Goal: Task Accomplishment & Management: Complete application form

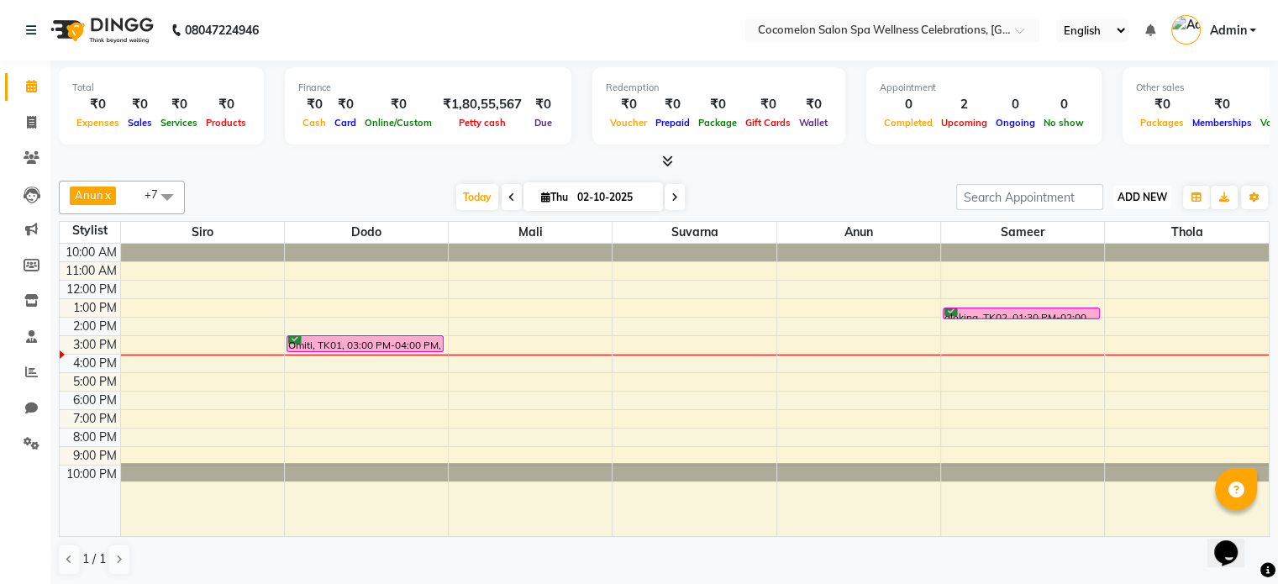
click at [1140, 194] on span "ADD NEW" at bounding box center [1143, 197] width 50 height 13
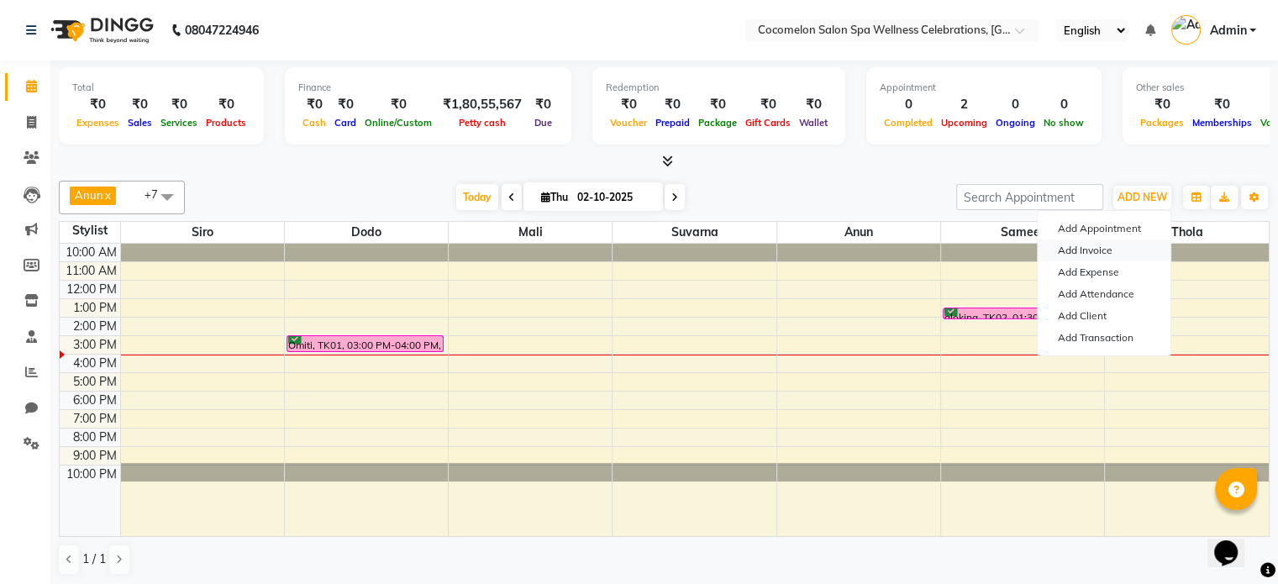
click at [1114, 248] on link "Add Invoice" at bounding box center [1104, 251] width 133 height 22
select select "service"
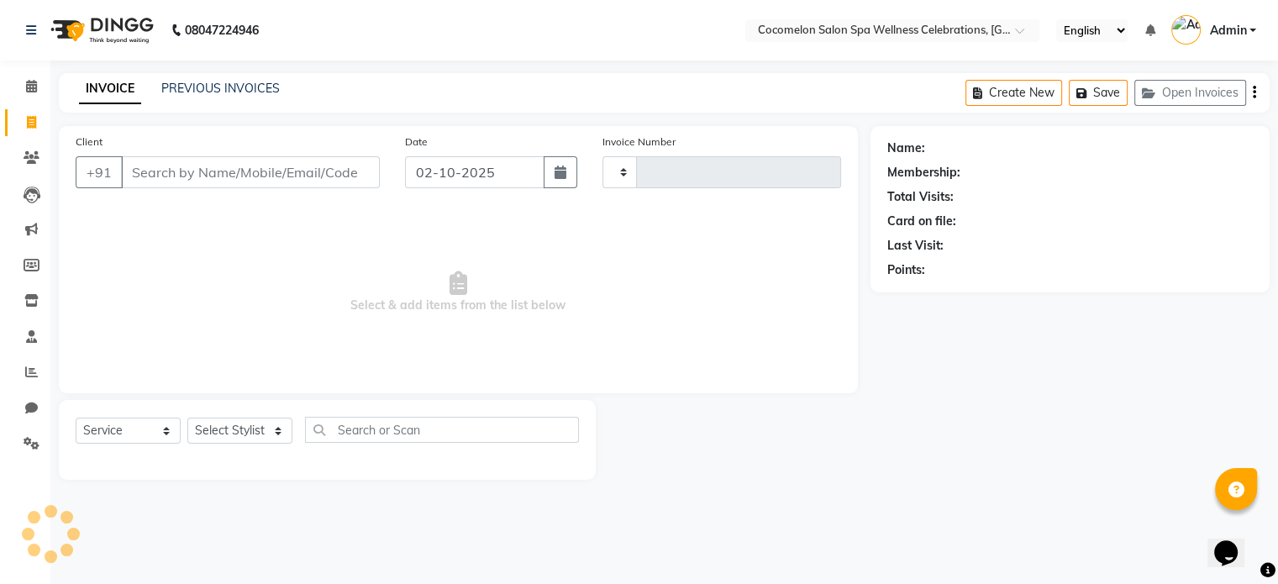
type input "0496"
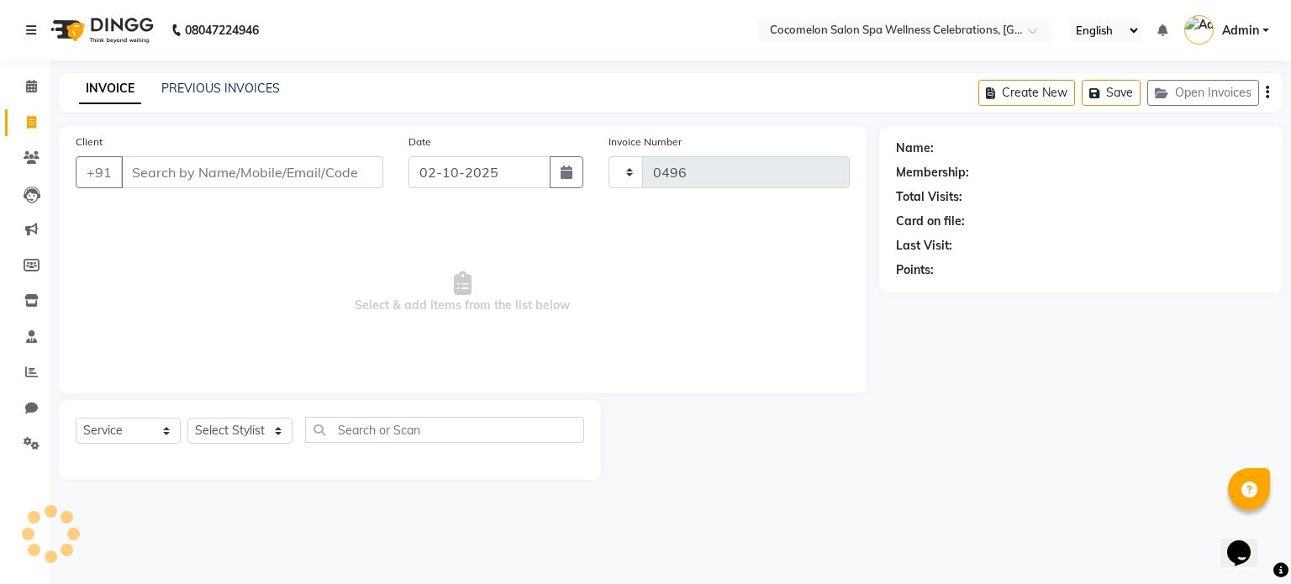
select select "576"
select select "package"
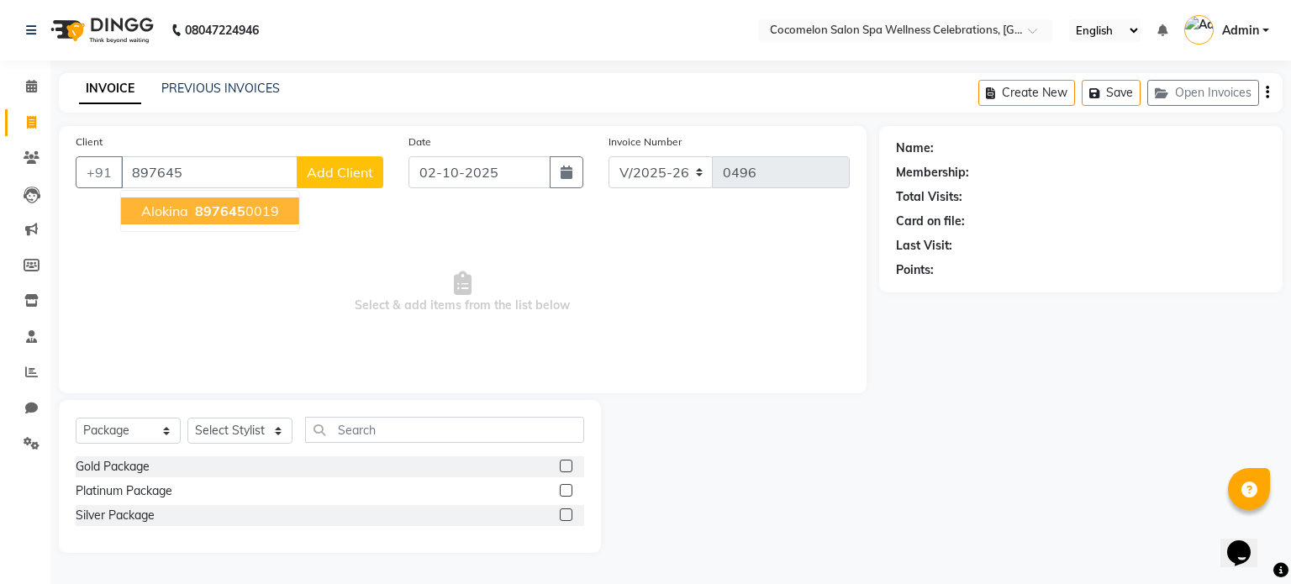
click at [244, 218] on ngb-highlight "897645 0019" at bounding box center [235, 211] width 87 height 17
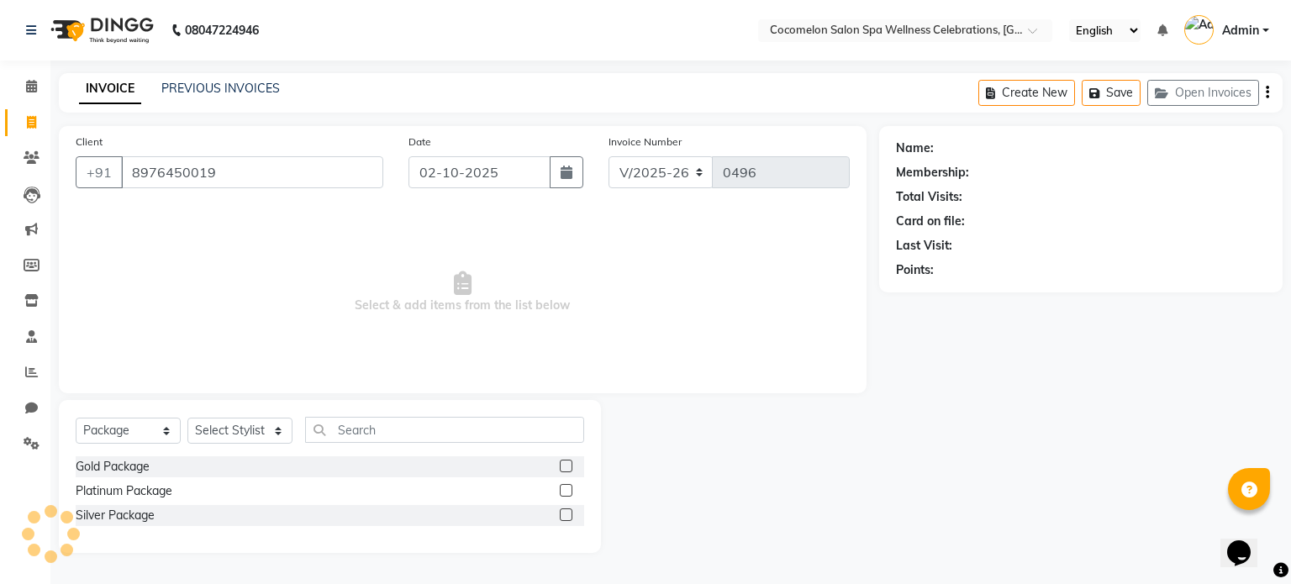
type input "8976450019"
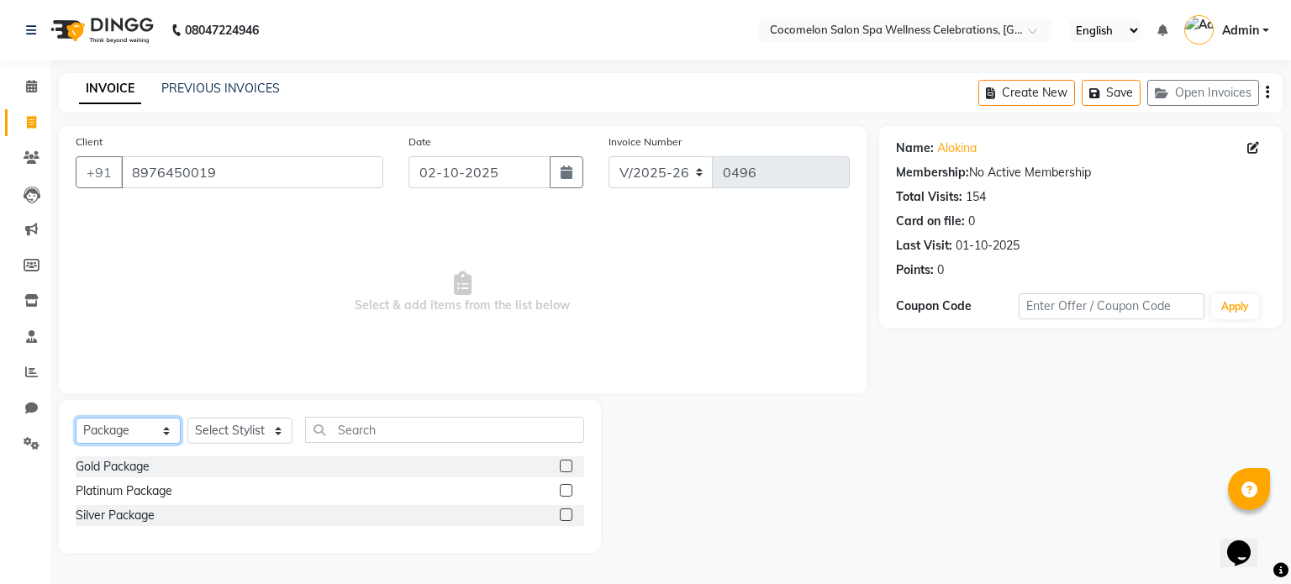
click at [145, 440] on select "Select Service Product Membership Package Voucher Prepaid Gift Card" at bounding box center [128, 431] width 105 height 26
select select "service"
click at [76, 419] on select "Select Service Product Membership Package Voucher Prepaid Gift Card" at bounding box center [128, 431] width 105 height 26
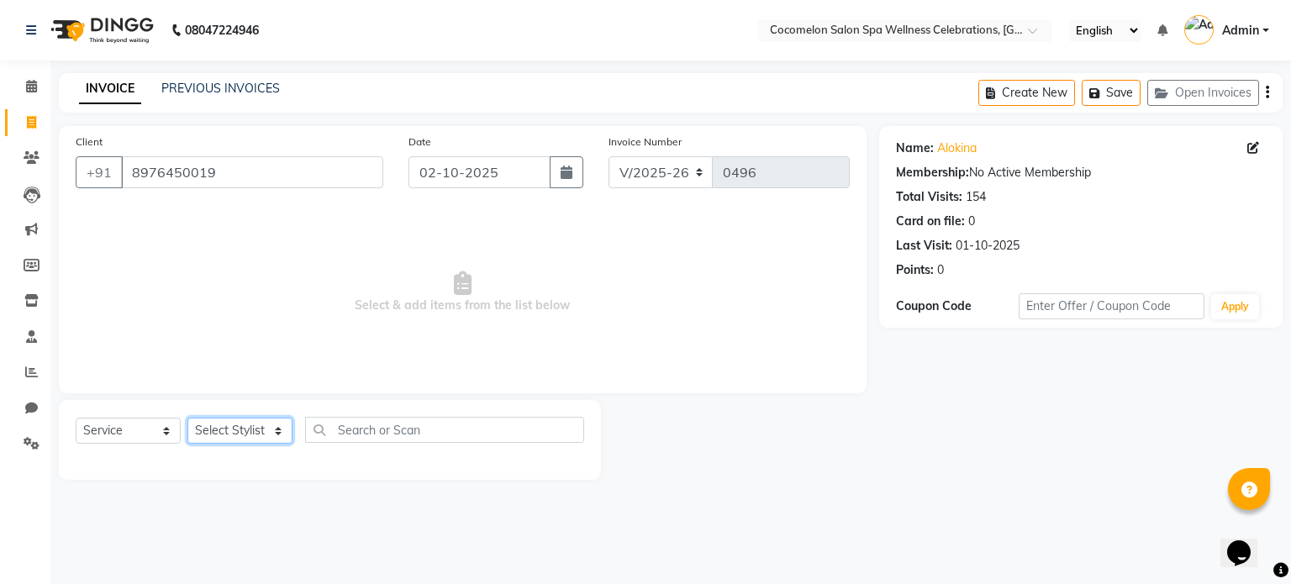
drag, startPoint x: 255, startPoint y: 429, endPoint x: 261, endPoint y: 420, distance: 10.3
click at [259, 429] on select "Select Stylist [PERSON_NAME] Dodo Mali [PERSON_NAME] Siro [PERSON_NAME]" at bounding box center [239, 431] width 105 height 26
select select "59045"
click at [187, 419] on select "Select Stylist [PERSON_NAME] Dodo Mali [PERSON_NAME] Siro [PERSON_NAME]" at bounding box center [239, 431] width 105 height 26
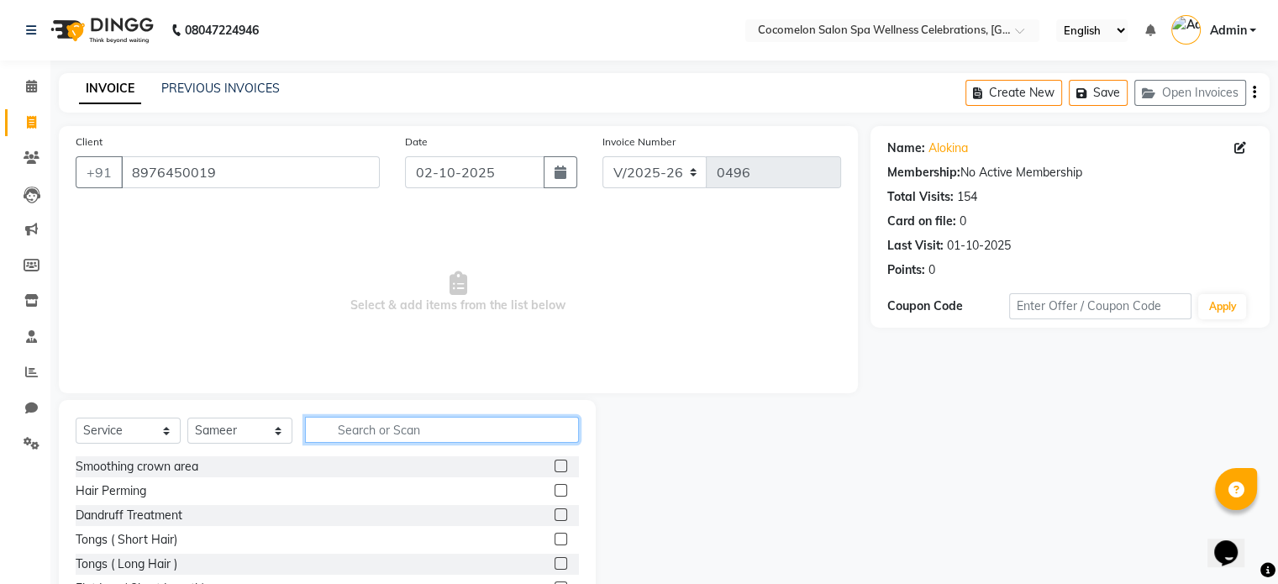
click at [408, 425] on input "text" at bounding box center [442, 430] width 274 height 26
type input "hairc"
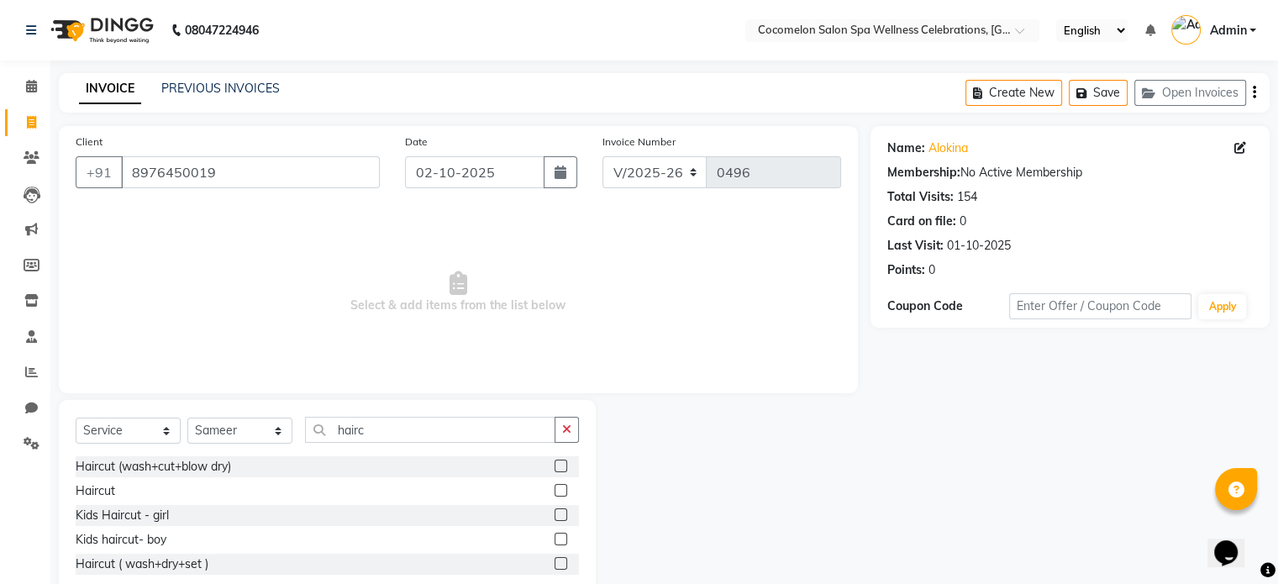
click at [558, 490] on label at bounding box center [561, 490] width 13 height 13
click at [558, 490] on input "checkbox" at bounding box center [560, 491] width 11 height 11
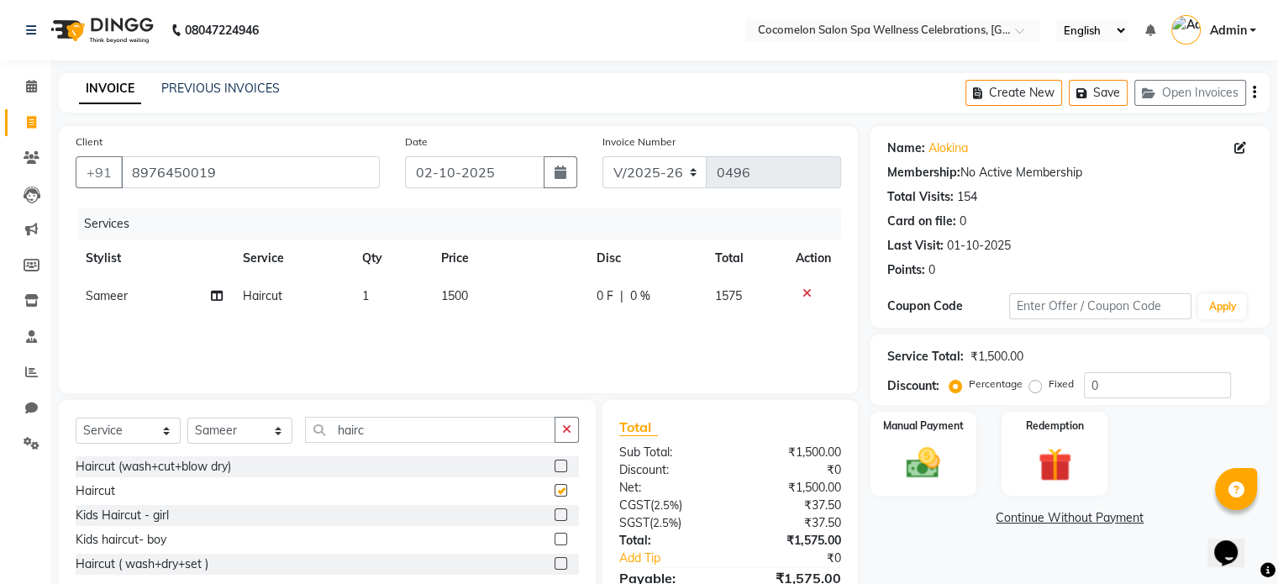
checkbox input "false"
click at [506, 309] on td "1500" at bounding box center [508, 296] width 155 height 38
select select "59045"
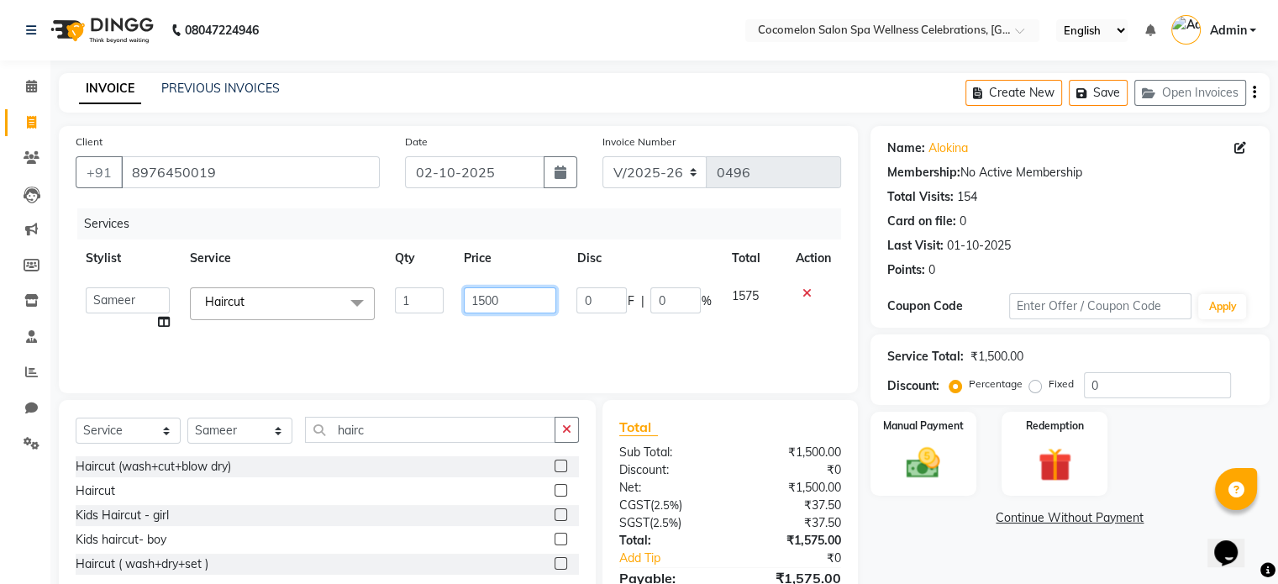
click at [509, 308] on input "1500" at bounding box center [510, 300] width 92 height 26
type input "1200"
click at [955, 568] on div "Name: Alokina Membership: No Active Membership Total Visits: 154 Card on file: …" at bounding box center [1077, 386] width 412 height 521
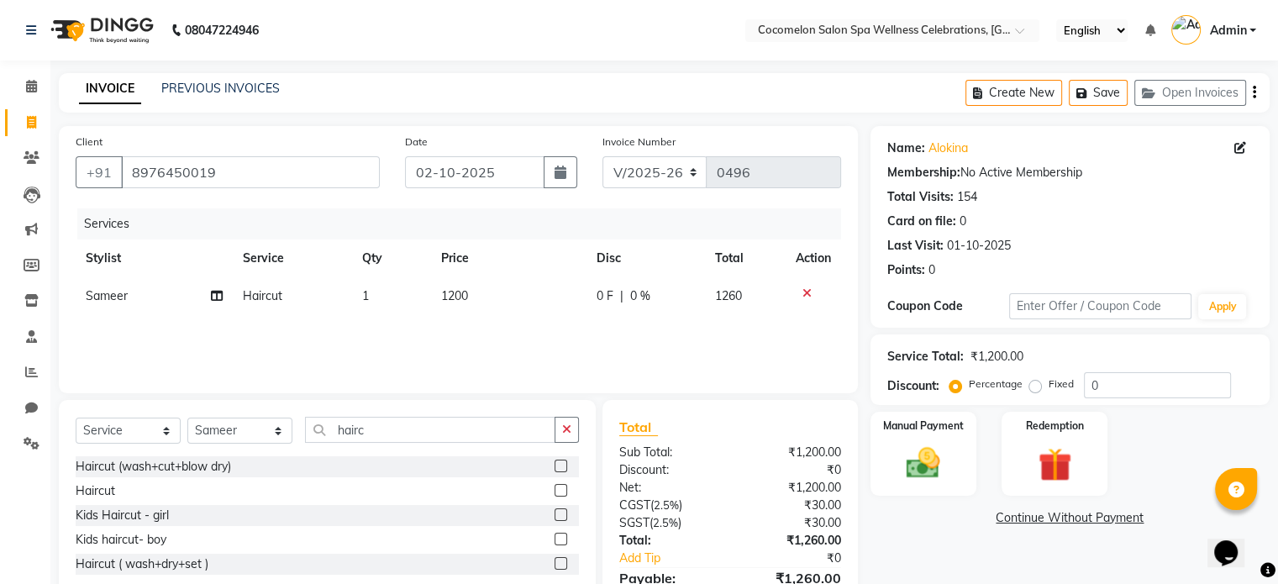
click at [1255, 93] on icon "button" at bounding box center [1254, 92] width 3 height 1
select select "package"
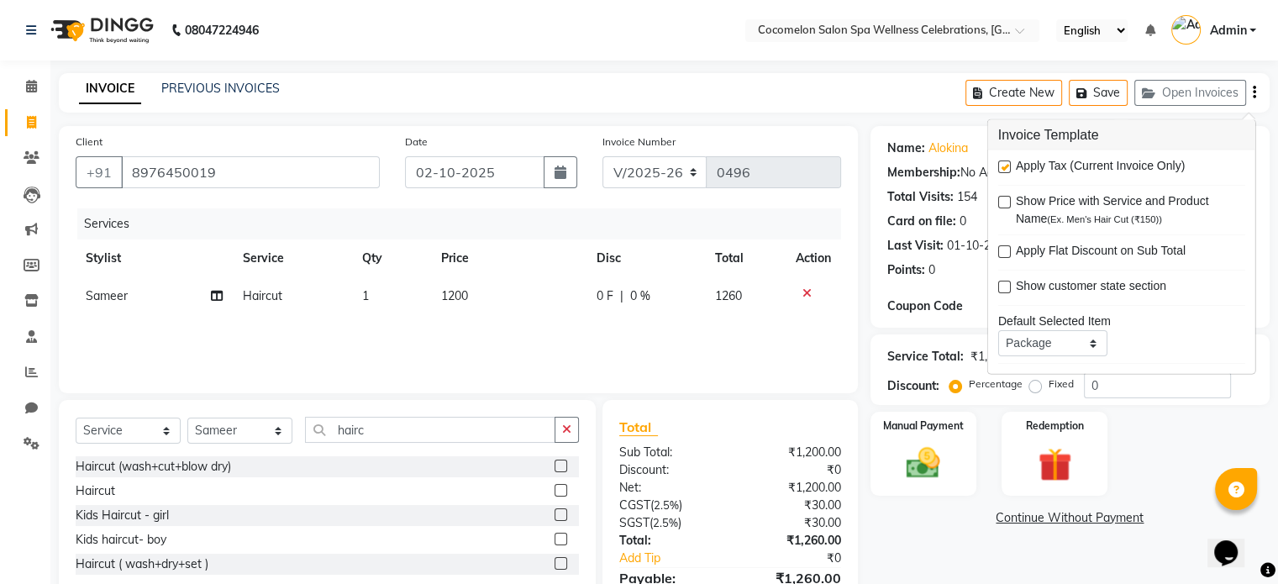
click at [1002, 171] on label at bounding box center [1004, 167] width 13 height 13
click at [1002, 171] on input "checkbox" at bounding box center [1003, 167] width 11 height 11
checkbox input "false"
drag, startPoint x: 926, startPoint y: 467, endPoint x: 958, endPoint y: 498, distance: 44.0
click at [926, 469] on img at bounding box center [923, 463] width 55 height 39
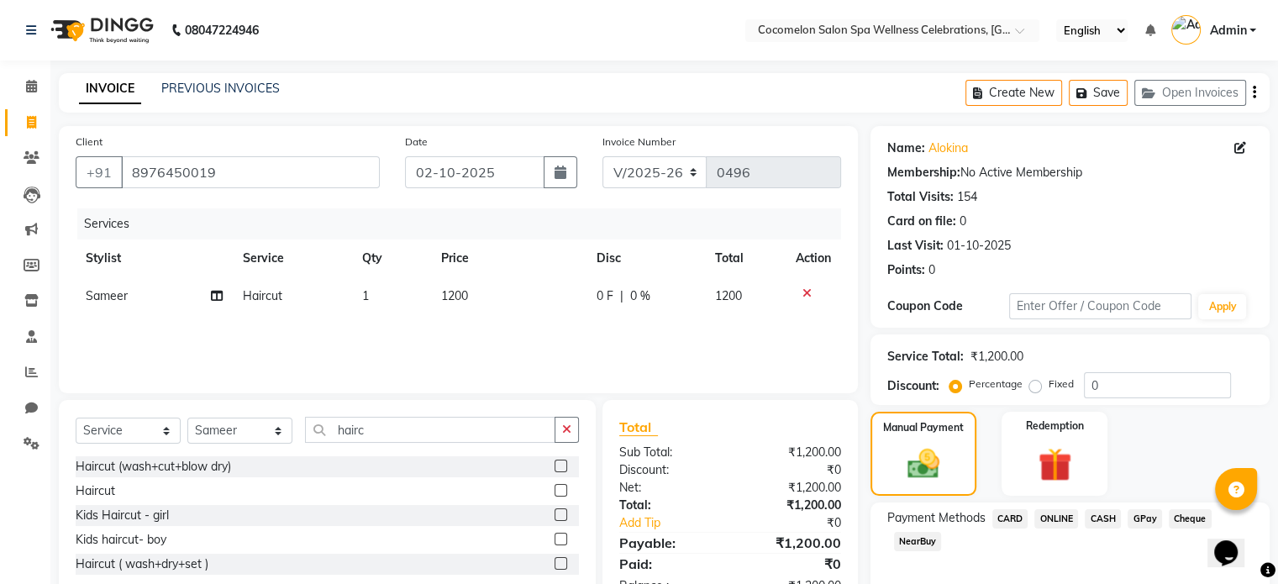
drag, startPoint x: 1145, startPoint y: 516, endPoint x: 1119, endPoint y: 506, distance: 27.2
click at [1143, 516] on span "GPay" at bounding box center [1145, 518] width 34 height 19
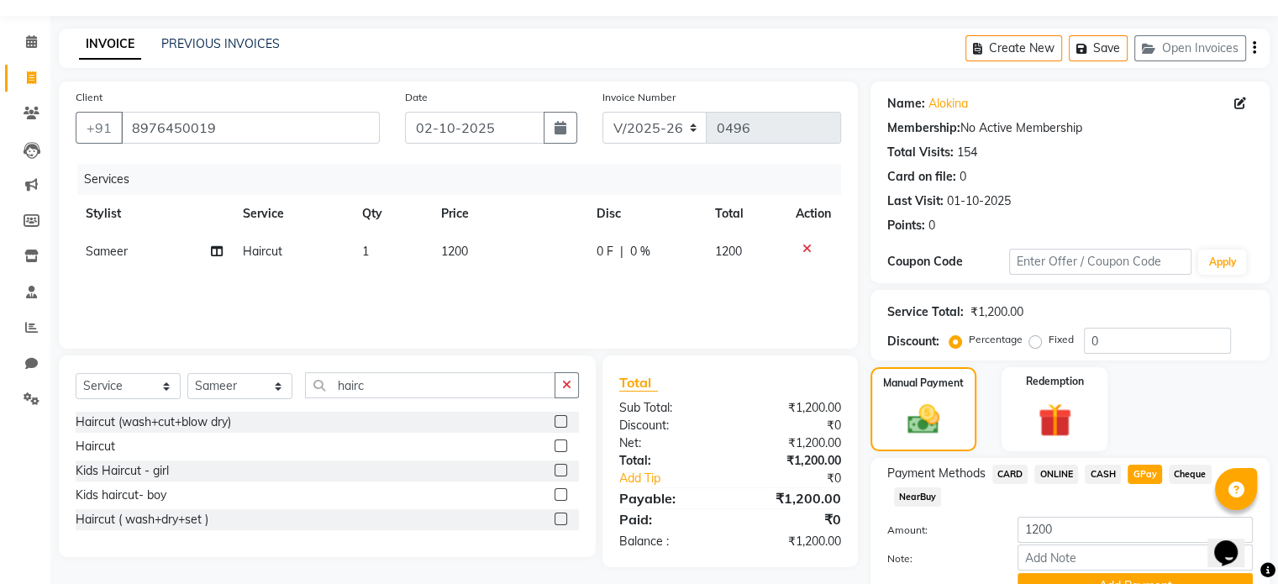
scroll to position [128, 0]
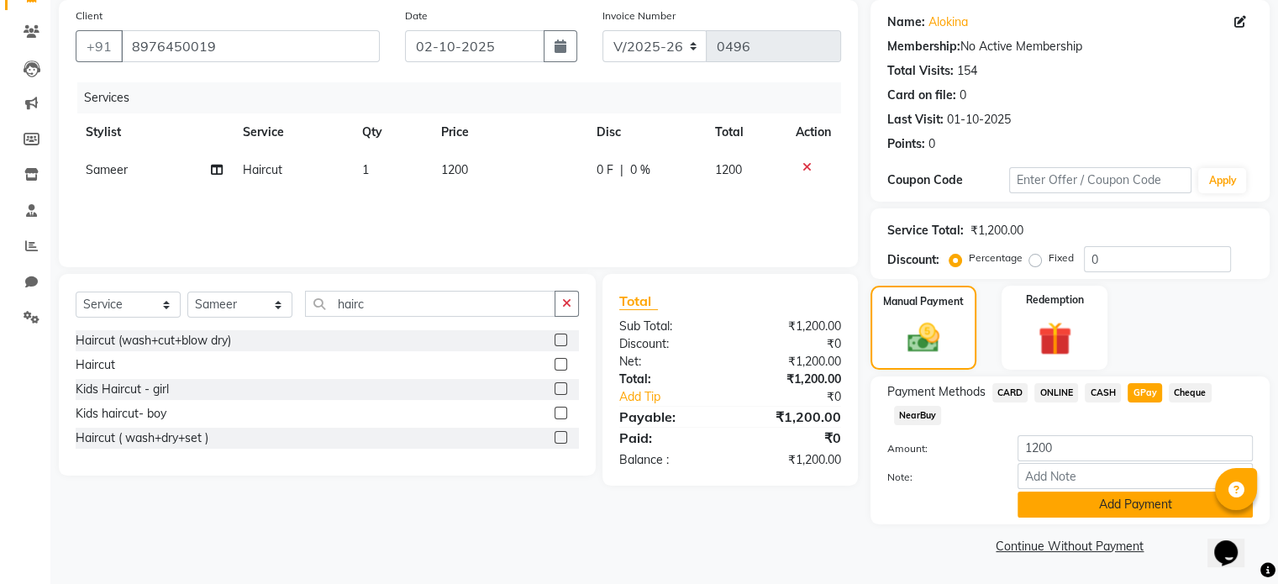
click at [1115, 499] on button "Add Payment" at bounding box center [1135, 505] width 235 height 26
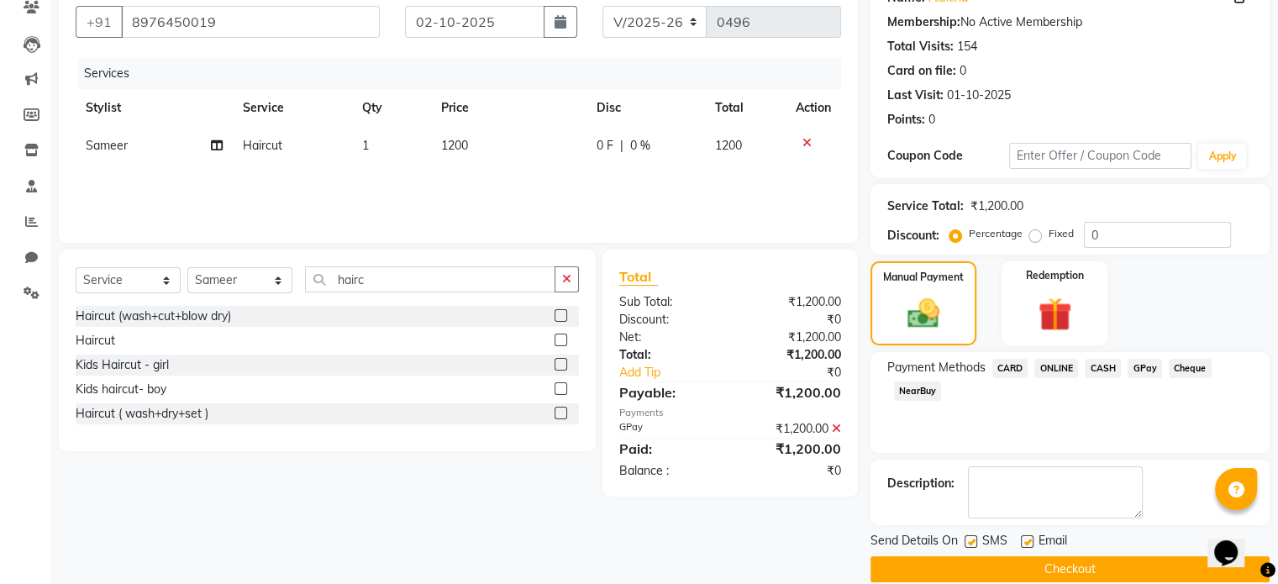
scroll to position [172, 0]
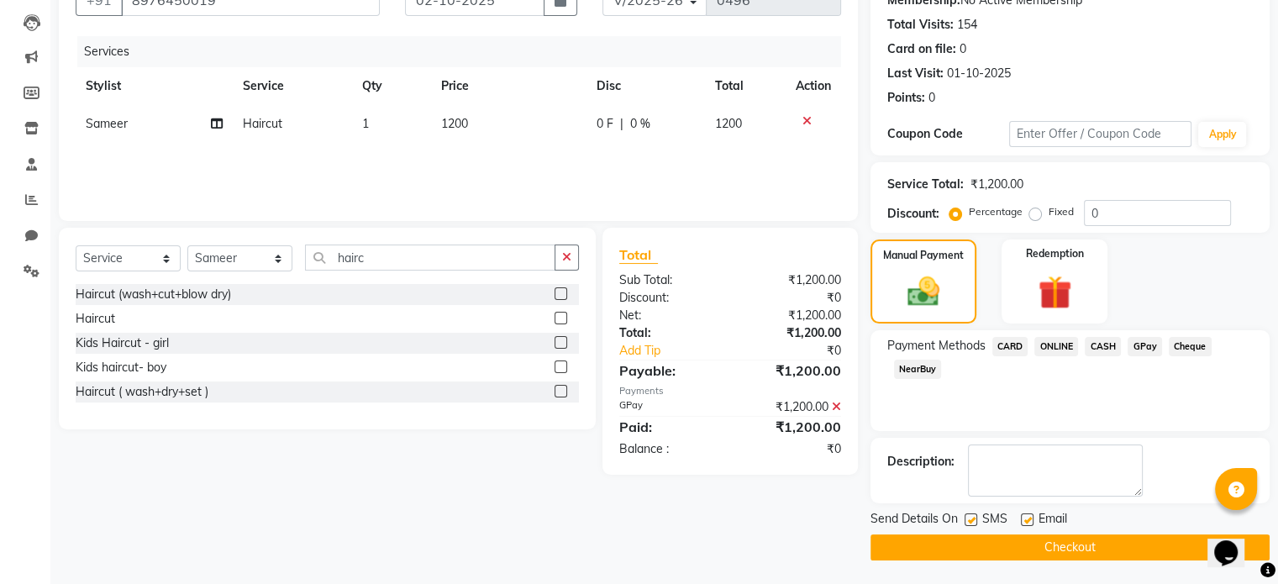
click at [1106, 544] on button "Checkout" at bounding box center [1070, 547] width 399 height 26
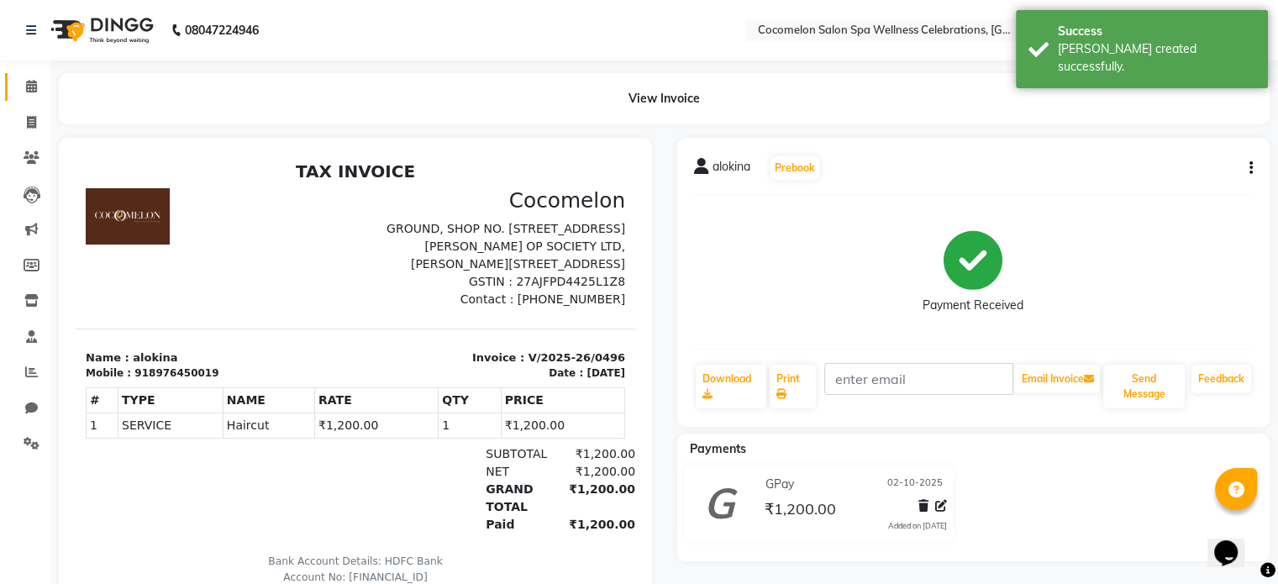
click at [34, 95] on span at bounding box center [31, 86] width 29 height 19
